Goal: Task Accomplishment & Management: Manage account settings

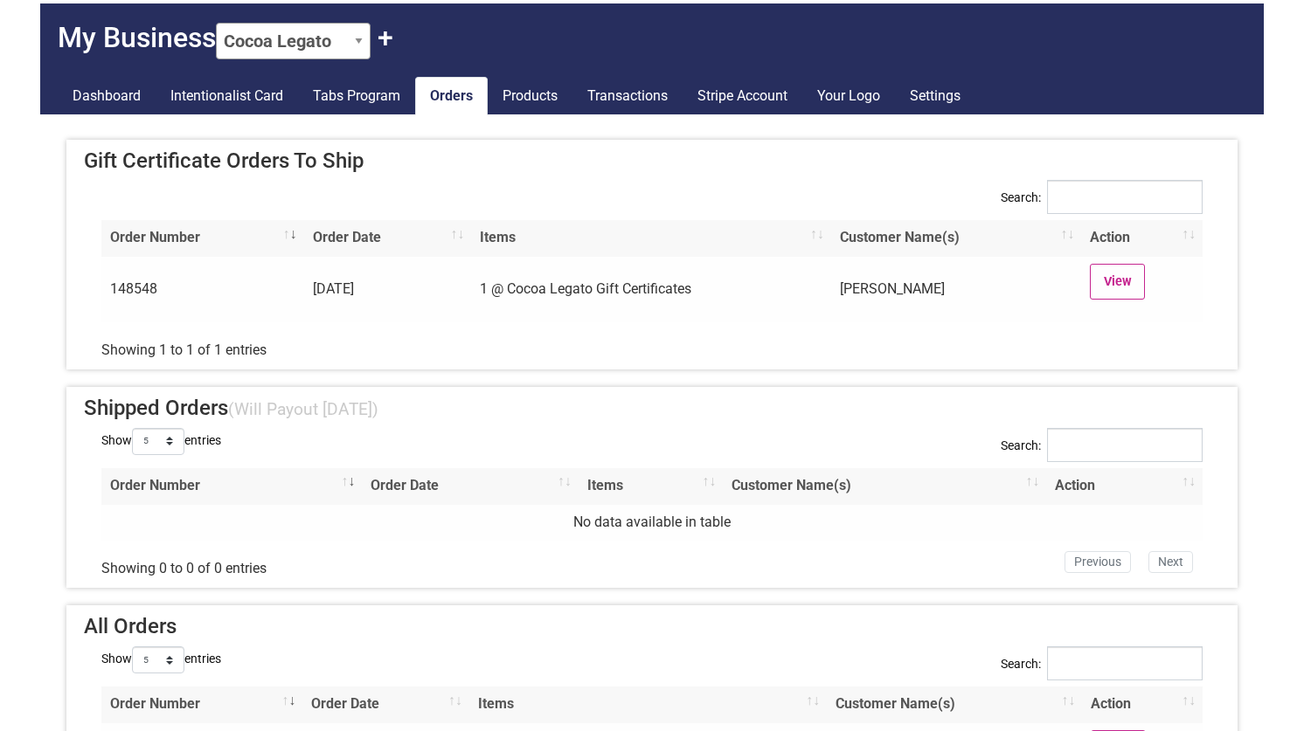
scroll to position [64, 0]
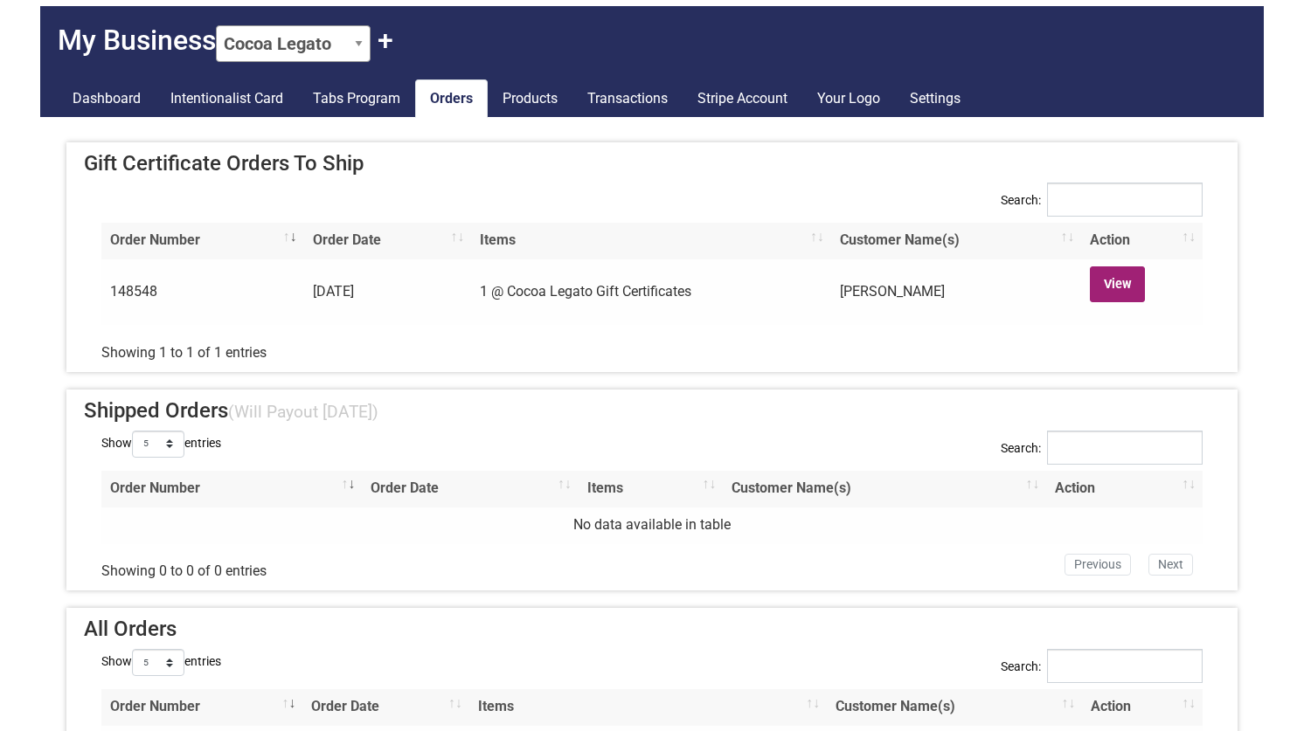
click at [1124, 277] on link "View" at bounding box center [1117, 285] width 55 height 36
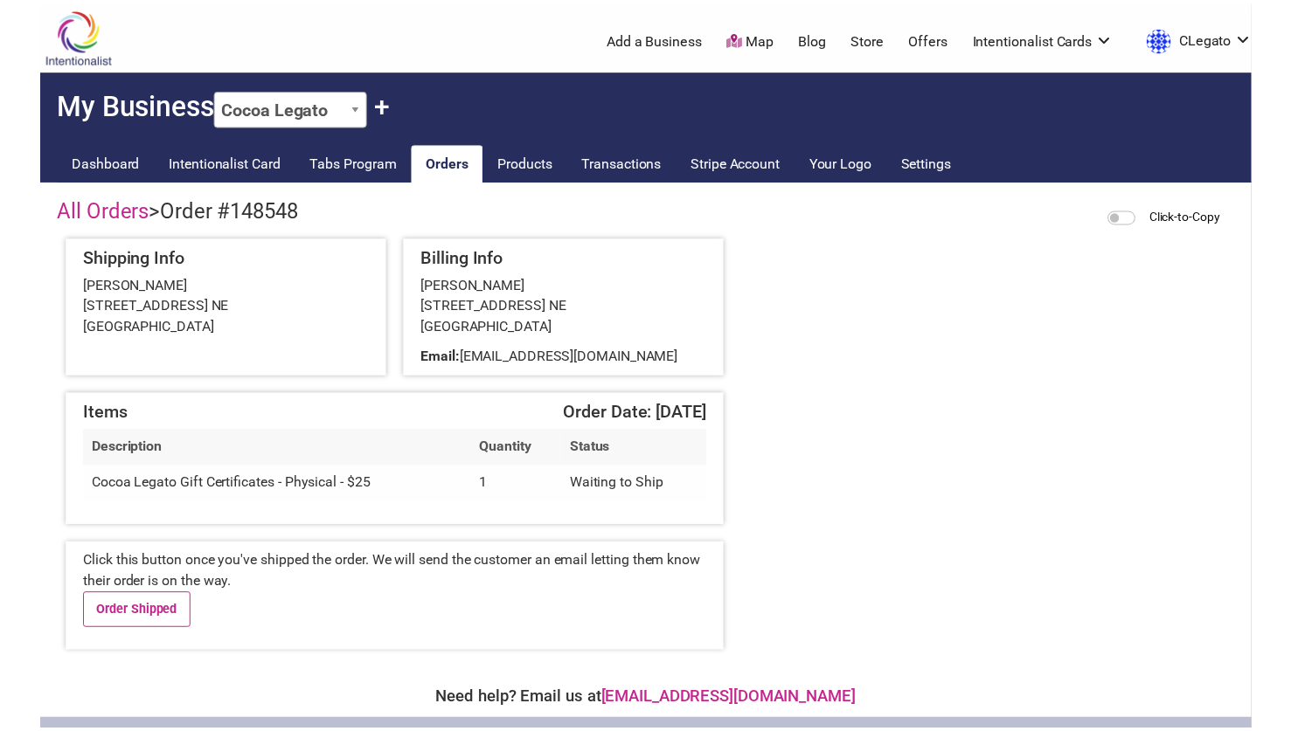
scroll to position [41, 0]
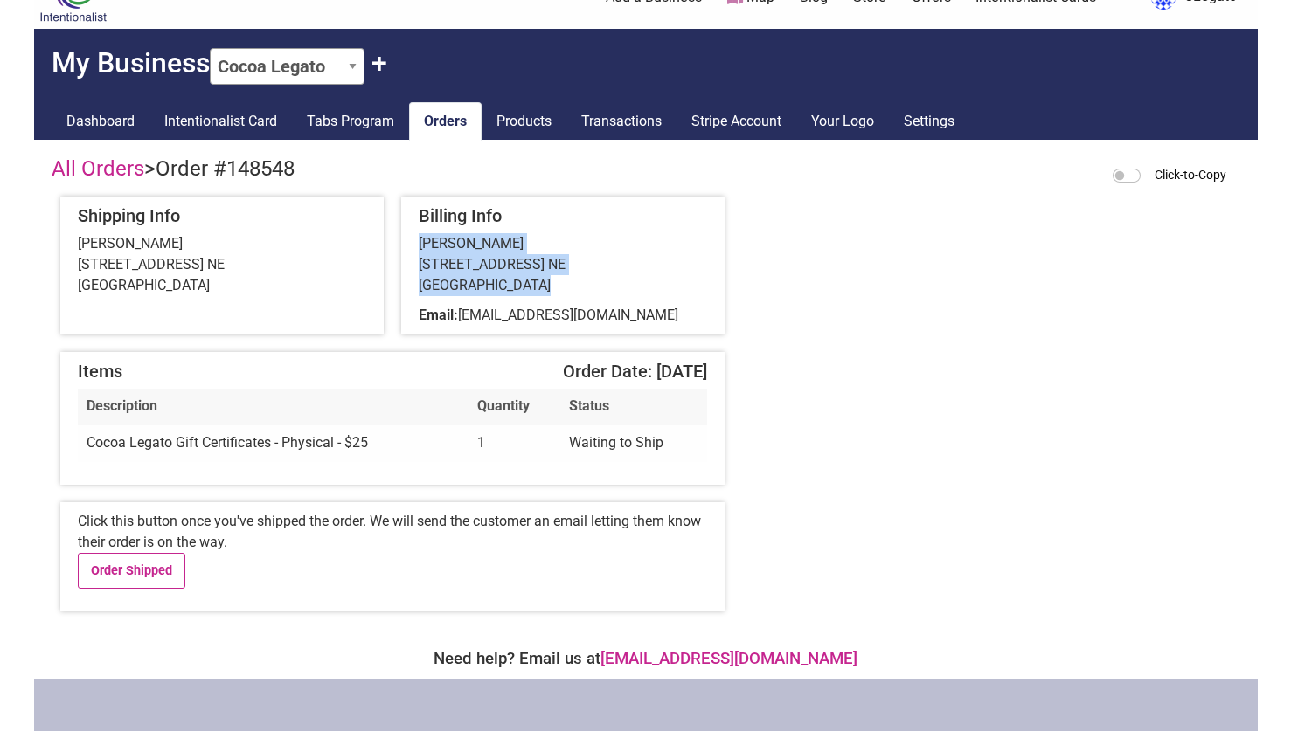
drag, startPoint x: 539, startPoint y: 287, endPoint x: 418, endPoint y: 242, distance: 129.4
click at [419, 242] on div "[PERSON_NAME] [STREET_ADDRESS] [GEOGRAPHIC_DATA]" at bounding box center [563, 264] width 288 height 63
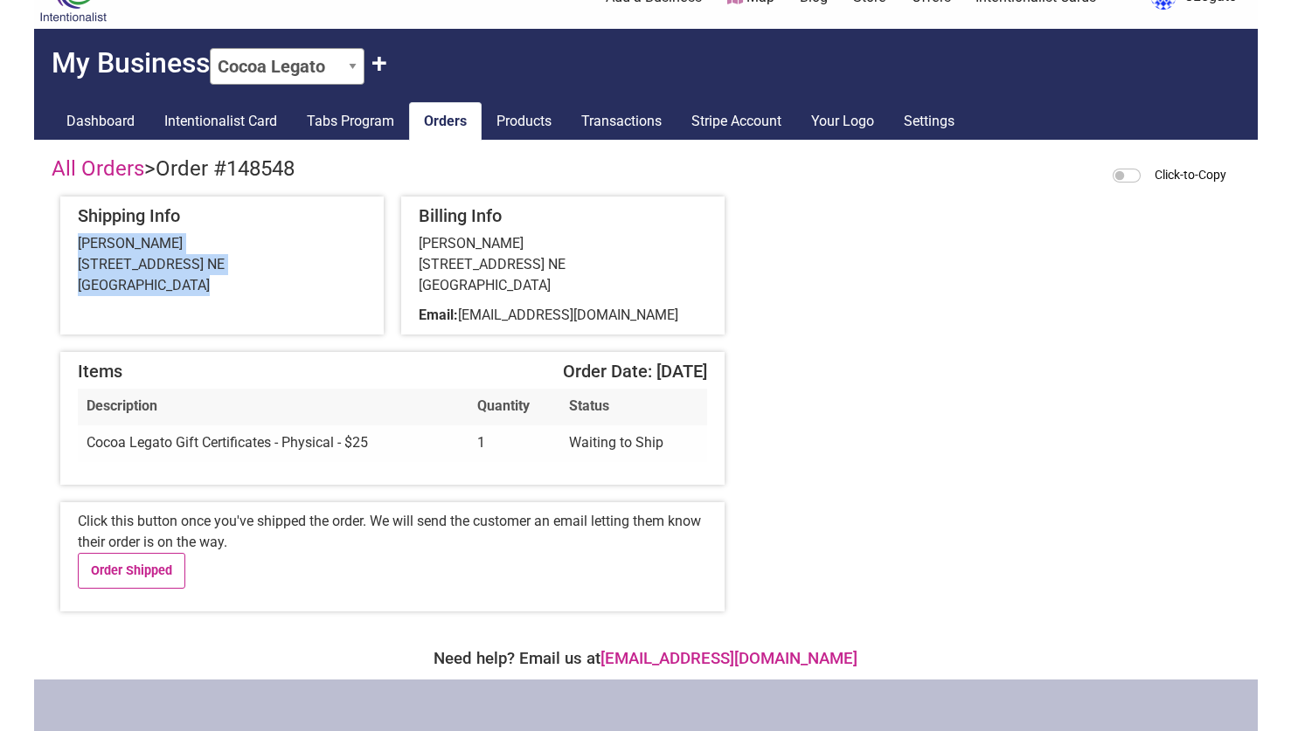
drag, startPoint x: 199, startPoint y: 284, endPoint x: 73, endPoint y: 244, distance: 132.1
click at [73, 244] on div "Shipping Info [PERSON_NAME] [STREET_ADDRESS] [GEOGRAPHIC_DATA]" at bounding box center [221, 266] width 323 height 138
copy div "[PERSON_NAME] [STREET_ADDRESS] [GEOGRAPHIC_DATA]"
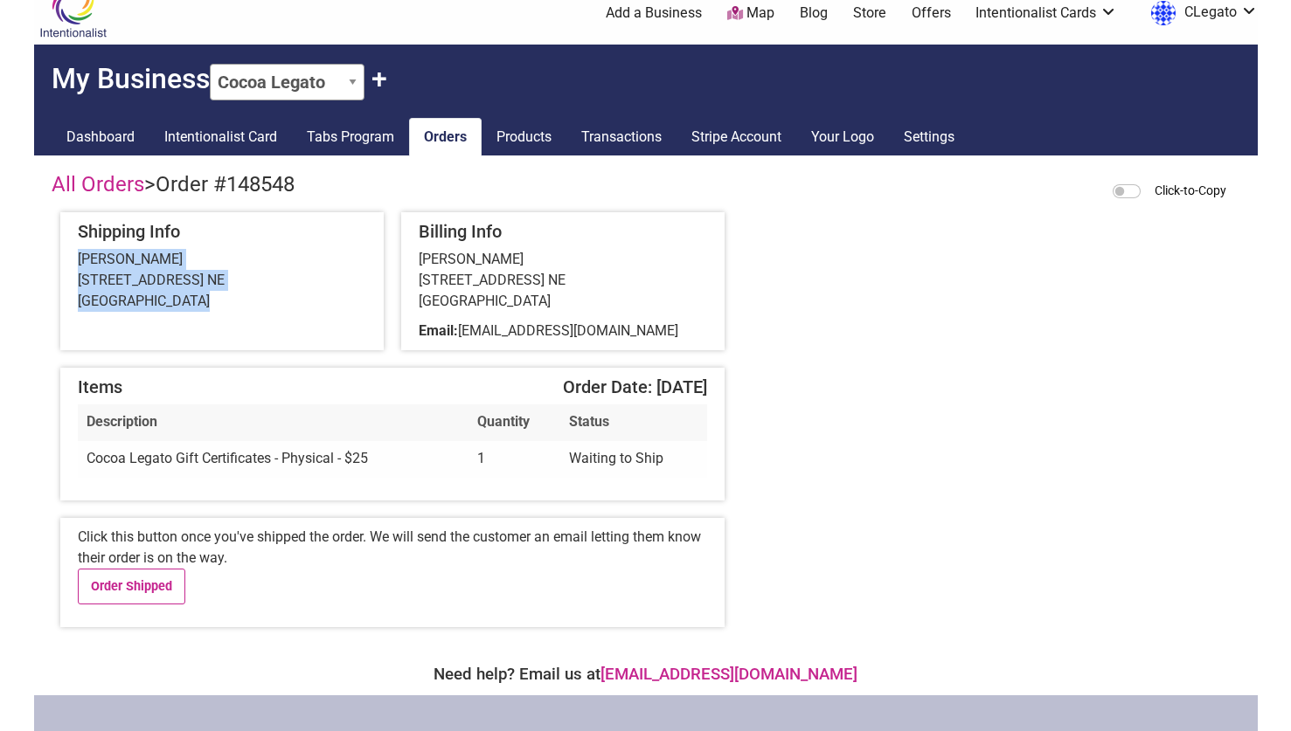
scroll to position [0, 0]
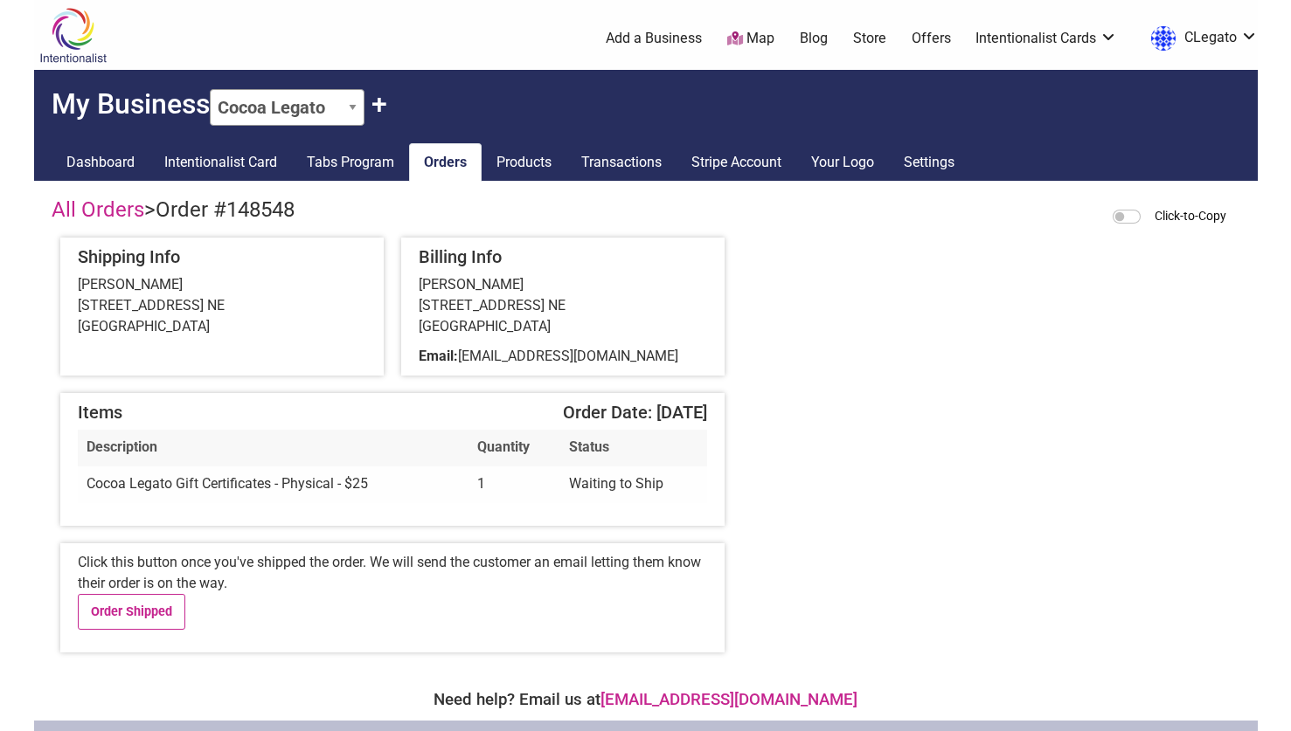
click at [863, 282] on div "All Orders > Order #148548 Click-to-Copy Shipping Info [PERSON_NAME] [STREET_AD…" at bounding box center [646, 292] width 1189 height 188
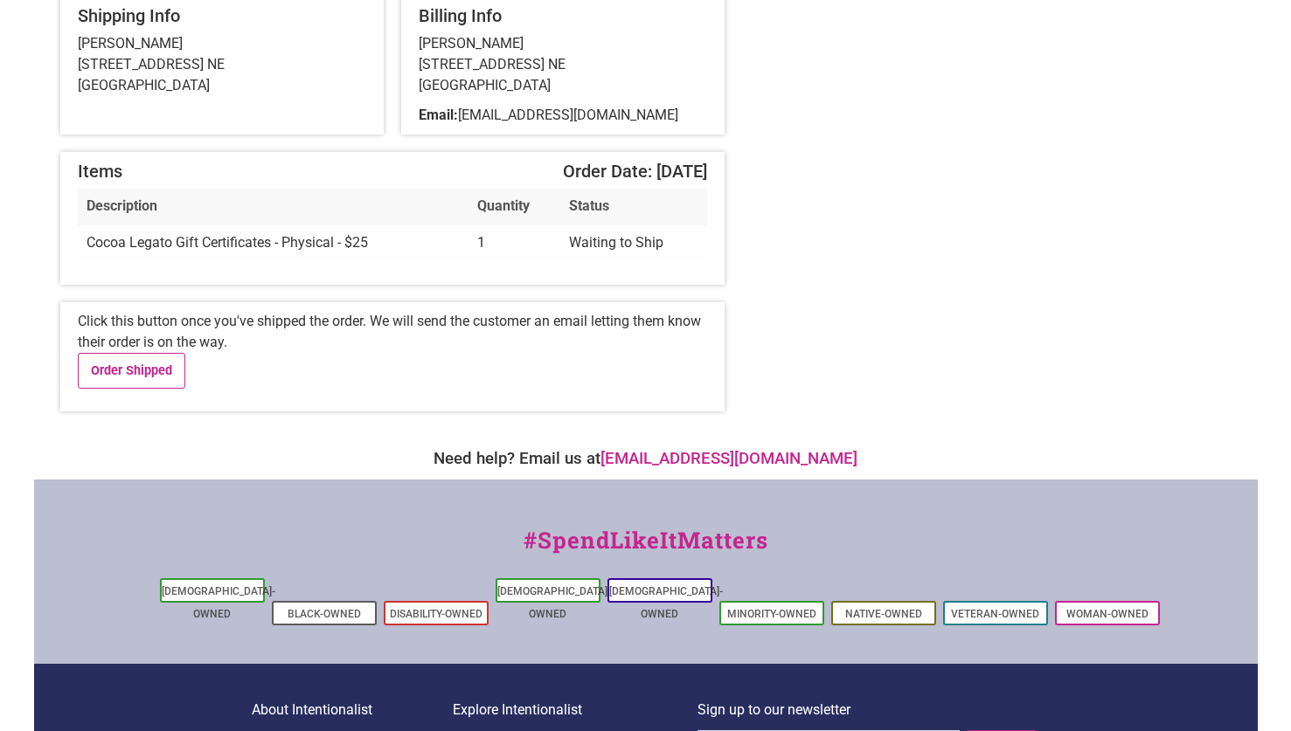
scroll to position [369, 0]
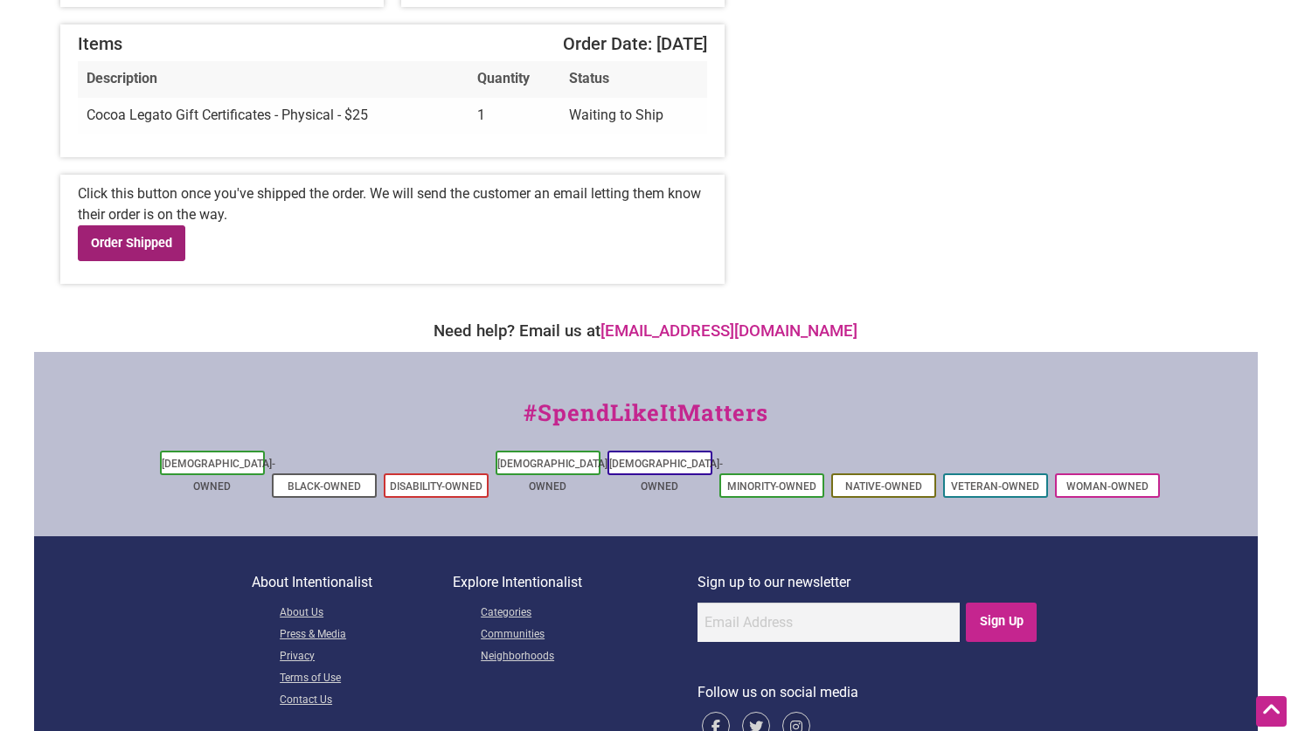
click at [161, 238] on link "Order Shipped" at bounding box center [132, 243] width 108 height 36
